Goal: Obtain resource: Download file/media

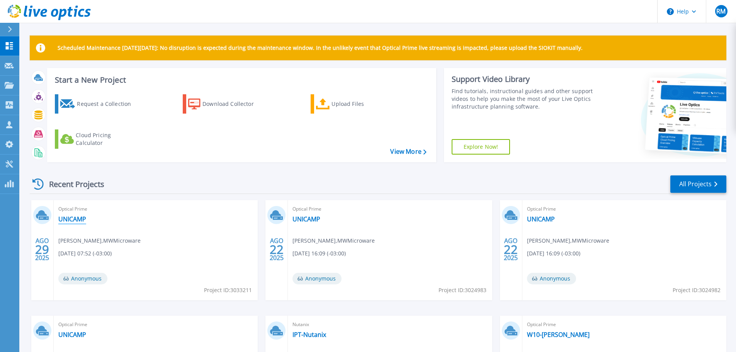
click at [76, 218] on link "UNICAMP" at bounding box center [72, 219] width 28 height 8
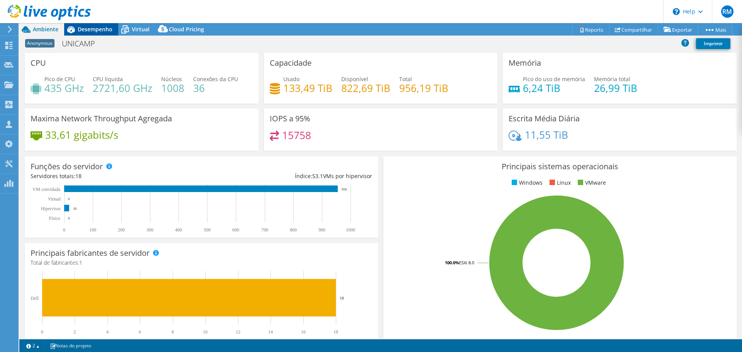
click at [93, 27] on span "Desempenho" at bounding box center [95, 29] width 35 height 7
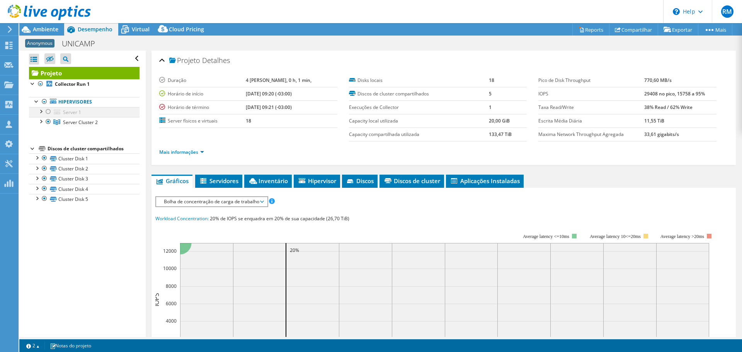
click at [39, 112] on div at bounding box center [41, 111] width 8 height 8
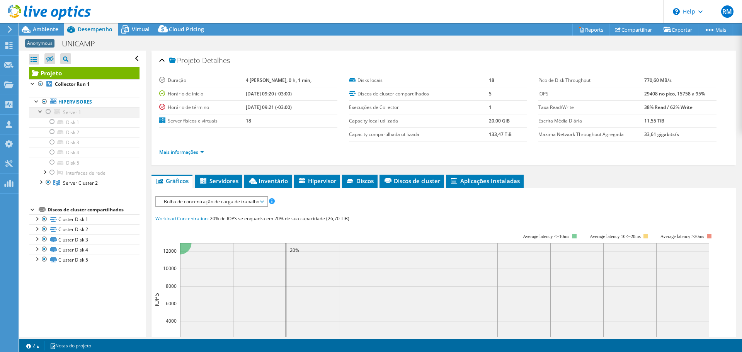
click at [41, 111] on div at bounding box center [41, 111] width 8 height 8
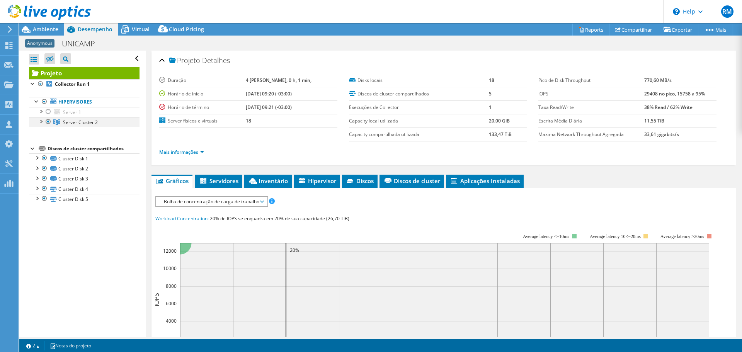
click at [42, 121] on div at bounding box center [41, 121] width 8 height 8
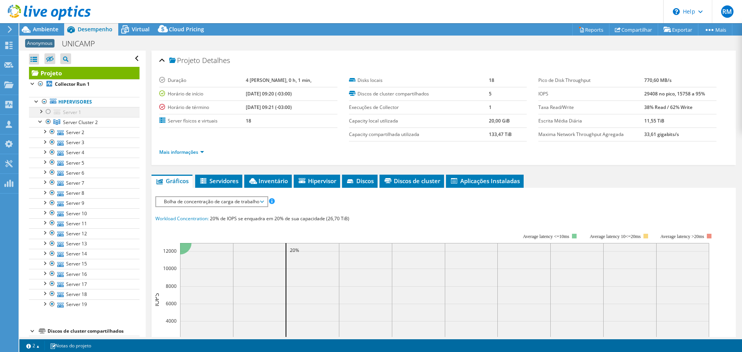
click at [39, 109] on div at bounding box center [41, 111] width 8 height 8
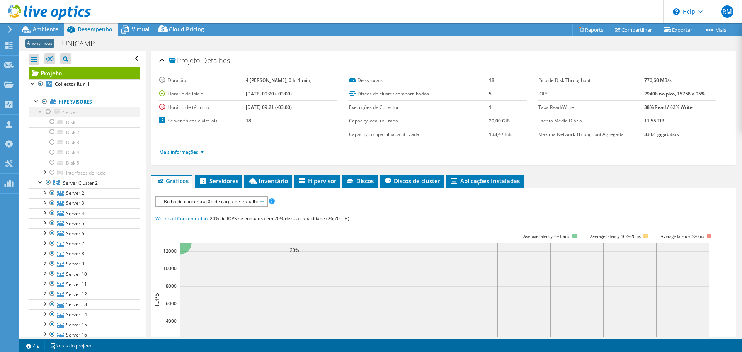
click at [49, 111] on div at bounding box center [48, 111] width 8 height 9
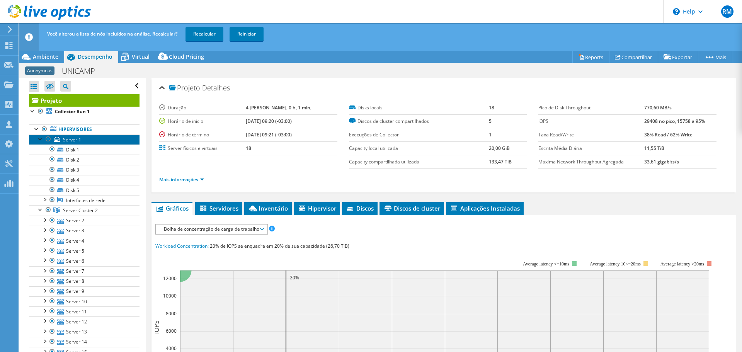
click at [71, 139] on span "Server 1" at bounding box center [72, 139] width 18 height 7
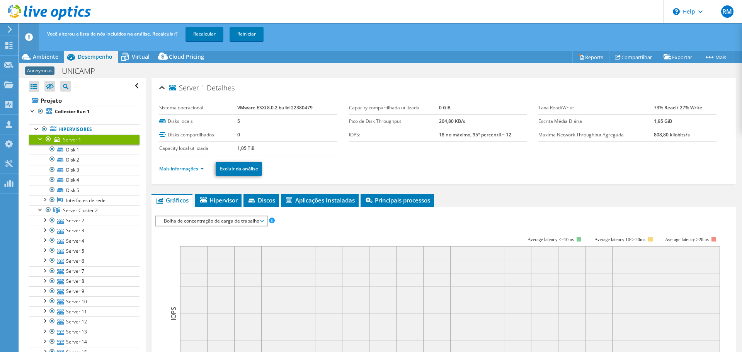
click at [197, 167] on link "Mais informações" at bounding box center [181, 168] width 45 height 7
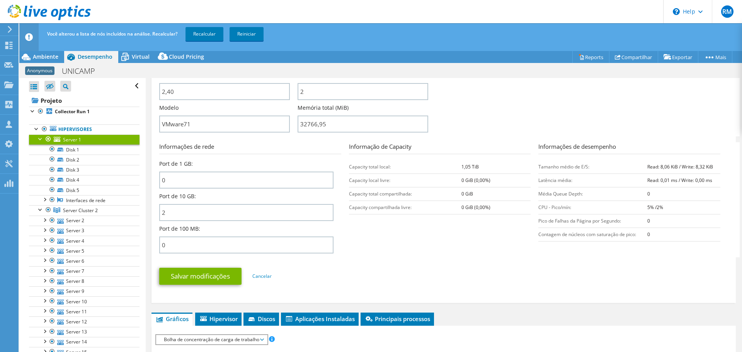
scroll to position [39, 0]
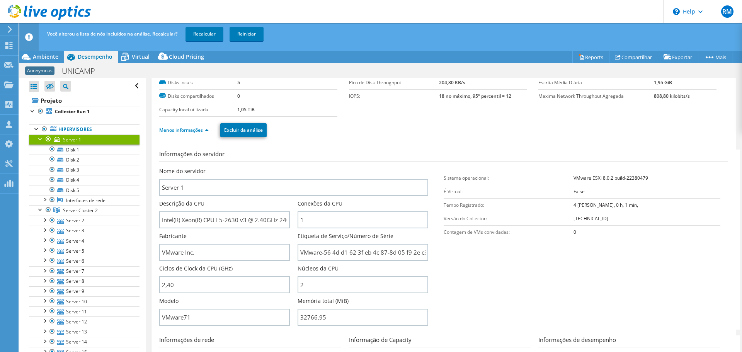
click at [37, 139] on div at bounding box center [41, 138] width 8 height 8
click at [210, 31] on link "Recalcular" at bounding box center [204, 34] width 38 height 14
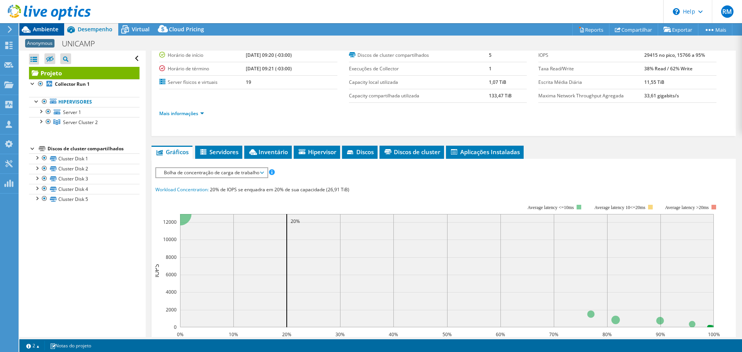
click at [39, 31] on span "Ambiente" at bounding box center [46, 29] width 26 height 7
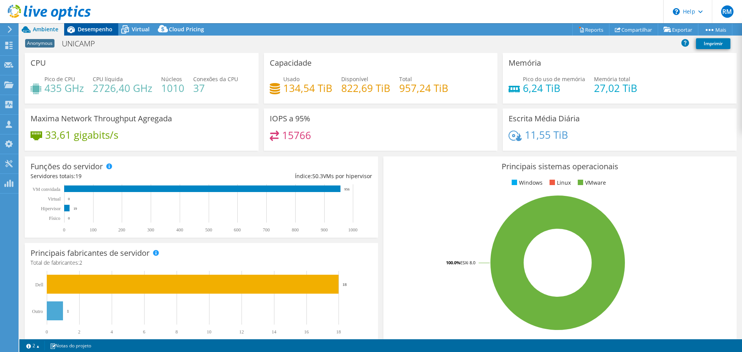
click at [94, 27] on span "Desempenho" at bounding box center [95, 29] width 35 height 7
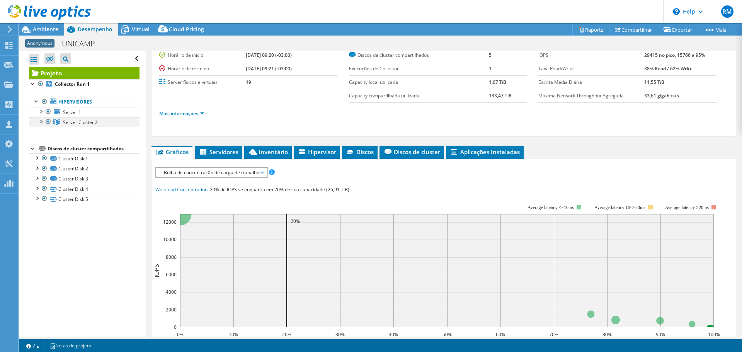
click at [41, 120] on div at bounding box center [41, 121] width 8 height 8
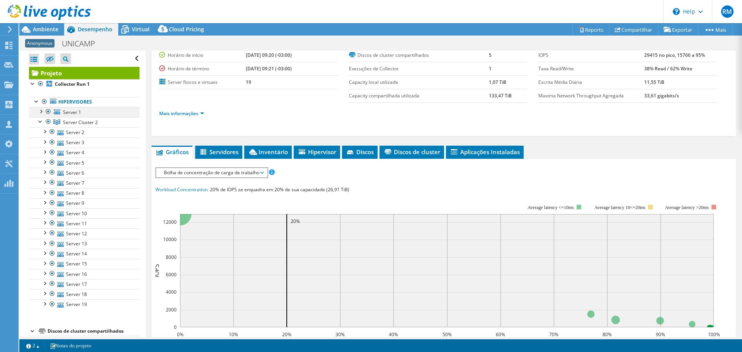
click at [42, 111] on div at bounding box center [41, 111] width 8 height 8
click at [41, 111] on div at bounding box center [41, 111] width 8 height 8
click at [69, 113] on span "Server 1" at bounding box center [72, 112] width 18 height 7
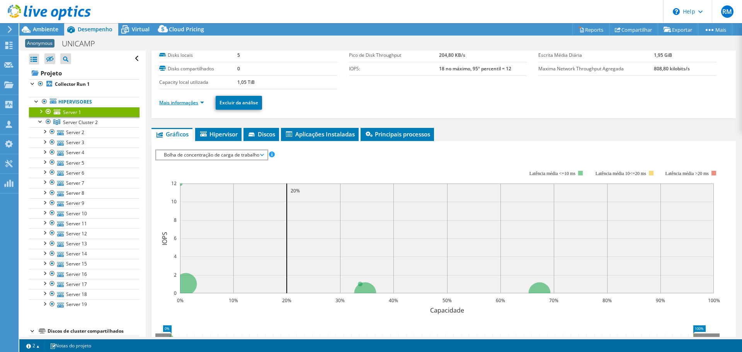
click at [193, 102] on link "Mais informações" at bounding box center [181, 102] width 45 height 7
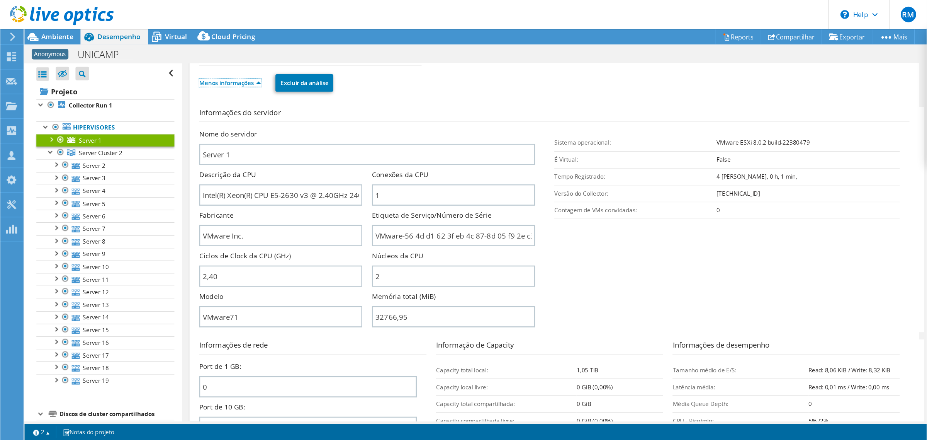
scroll to position [0, 0]
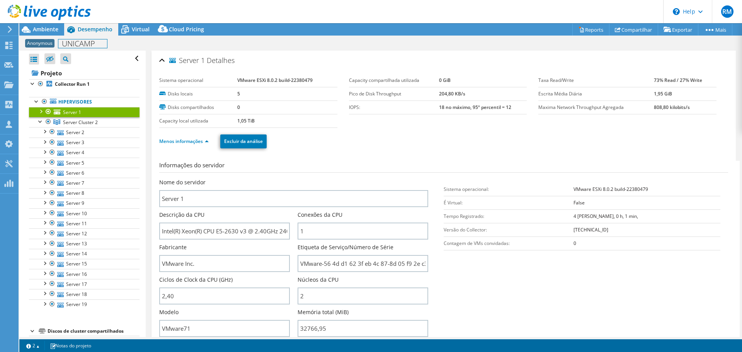
click at [60, 36] on div "Anonymous UNICAMP Imprimir" at bounding box center [380, 43] width 723 height 15
click at [45, 28] on span "Ambiente" at bounding box center [46, 29] width 26 height 7
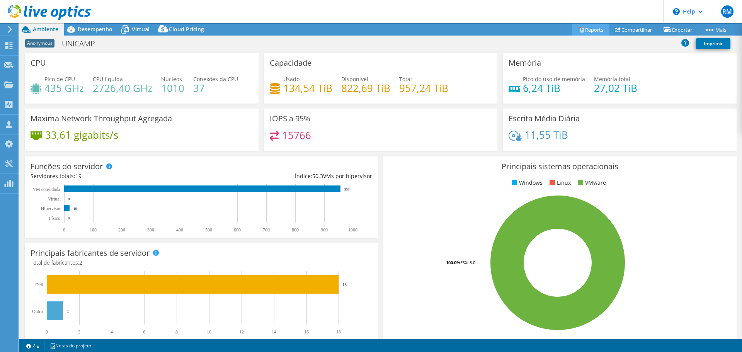
click at [587, 28] on link "Reports" at bounding box center [590, 30] width 37 height 12
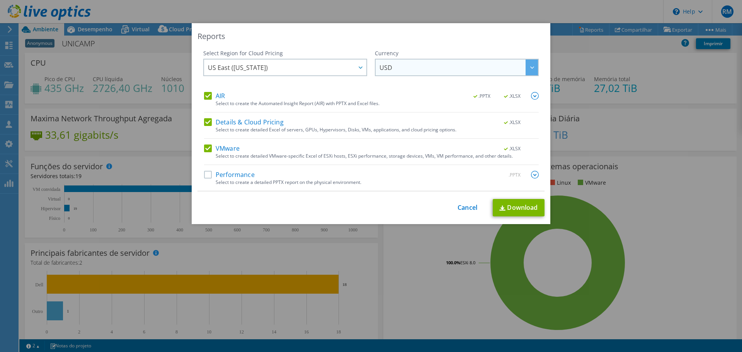
click at [430, 66] on span "USD" at bounding box center [458, 68] width 158 height 16
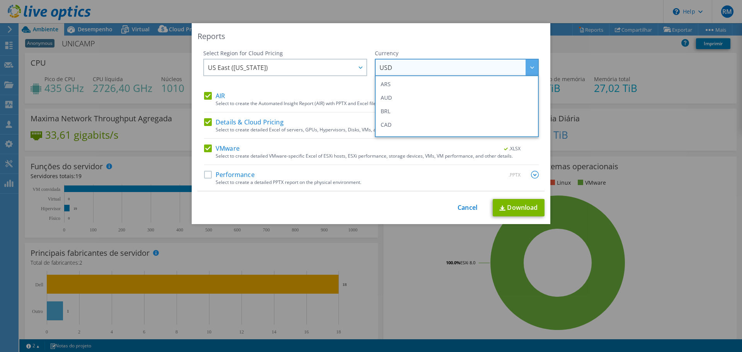
click at [430, 66] on span "USD" at bounding box center [458, 68] width 158 height 16
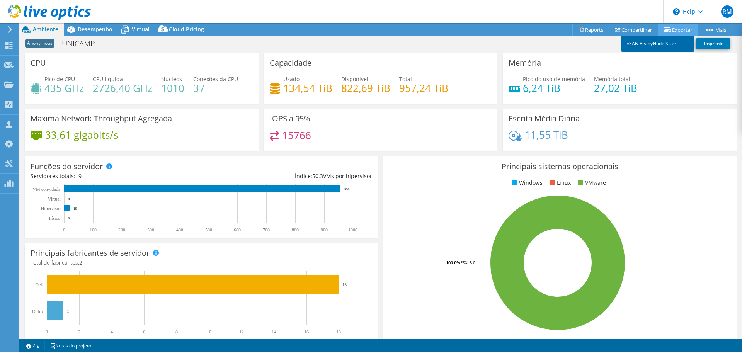
click at [653, 43] on link "vSAN ReadyNode Sizer" at bounding box center [657, 44] width 73 height 16
drag, startPoint x: 677, startPoint y: 163, endPoint x: 684, endPoint y: 136, distance: 27.4
click at [677, 163] on h3 "Principais sistemas operacionais" at bounding box center [560, 166] width 342 height 9
click at [102, 30] on span "Desempenho" at bounding box center [95, 29] width 35 height 7
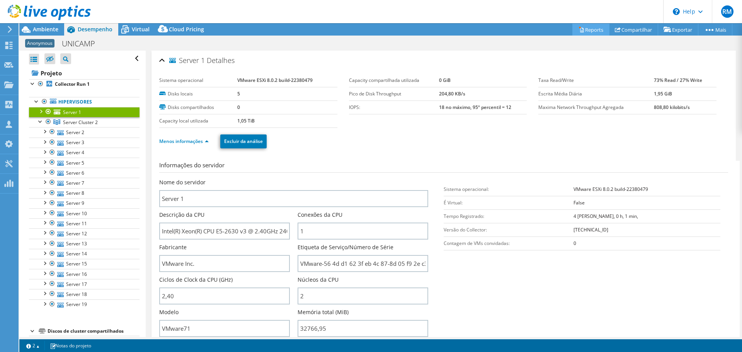
click at [587, 30] on link "Reports" at bounding box center [590, 30] width 37 height 12
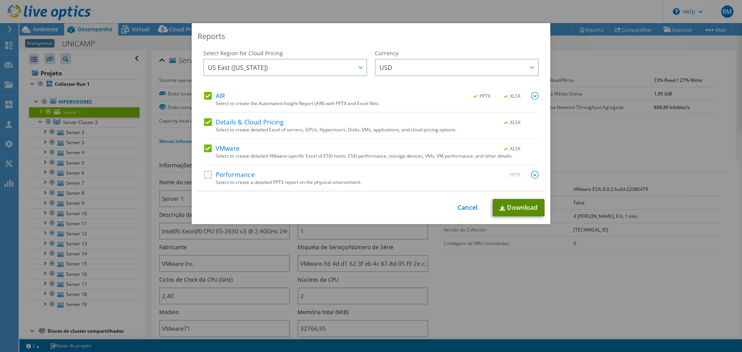
click at [513, 207] on link "Download" at bounding box center [519, 207] width 52 height 17
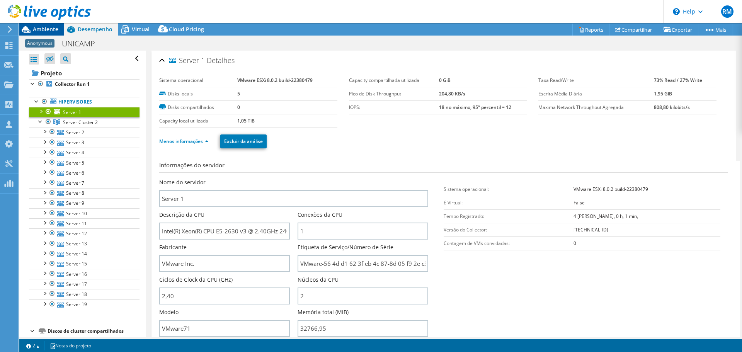
click at [43, 29] on span "Ambiente" at bounding box center [46, 29] width 26 height 7
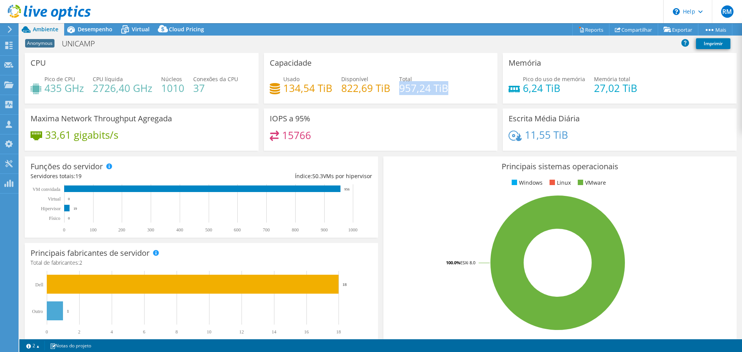
drag, startPoint x: 396, startPoint y: 87, endPoint x: 446, endPoint y: 88, distance: 49.5
click at [446, 88] on div "Usado 134,54 TiB Disponível 822,69 TiB Total 957,24 TiB" at bounding box center [381, 87] width 222 height 25
copy h4 "957,24 TiB"
drag, startPoint x: 183, startPoint y: 88, endPoint x: 160, endPoint y: 89, distance: 22.4
click at [161, 89] on h4 "1010" at bounding box center [172, 88] width 23 height 9
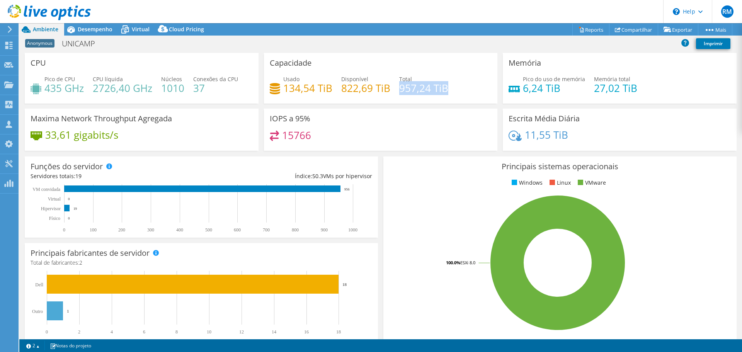
drag, startPoint x: 396, startPoint y: 87, endPoint x: 442, endPoint y: 88, distance: 46.4
click at [442, 88] on h4 "957,24 TiB" at bounding box center [423, 88] width 49 height 9
copy h4 "957,24 TiB"
drag, startPoint x: 283, startPoint y: 87, endPoint x: 330, endPoint y: 90, distance: 46.9
click at [330, 89] on h4 "134,54 TiB" at bounding box center [307, 88] width 49 height 9
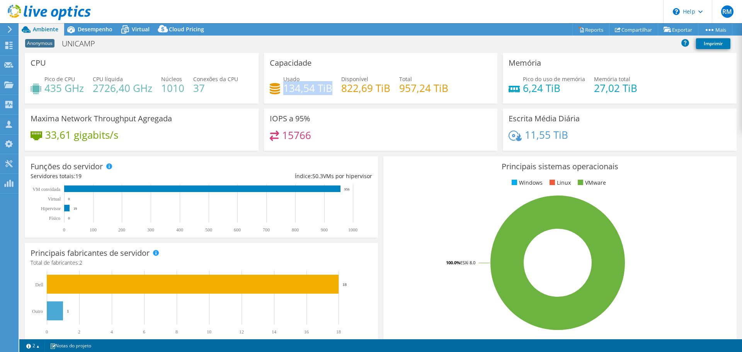
copy h4 "134,54 TiB"
